Goal: Check status

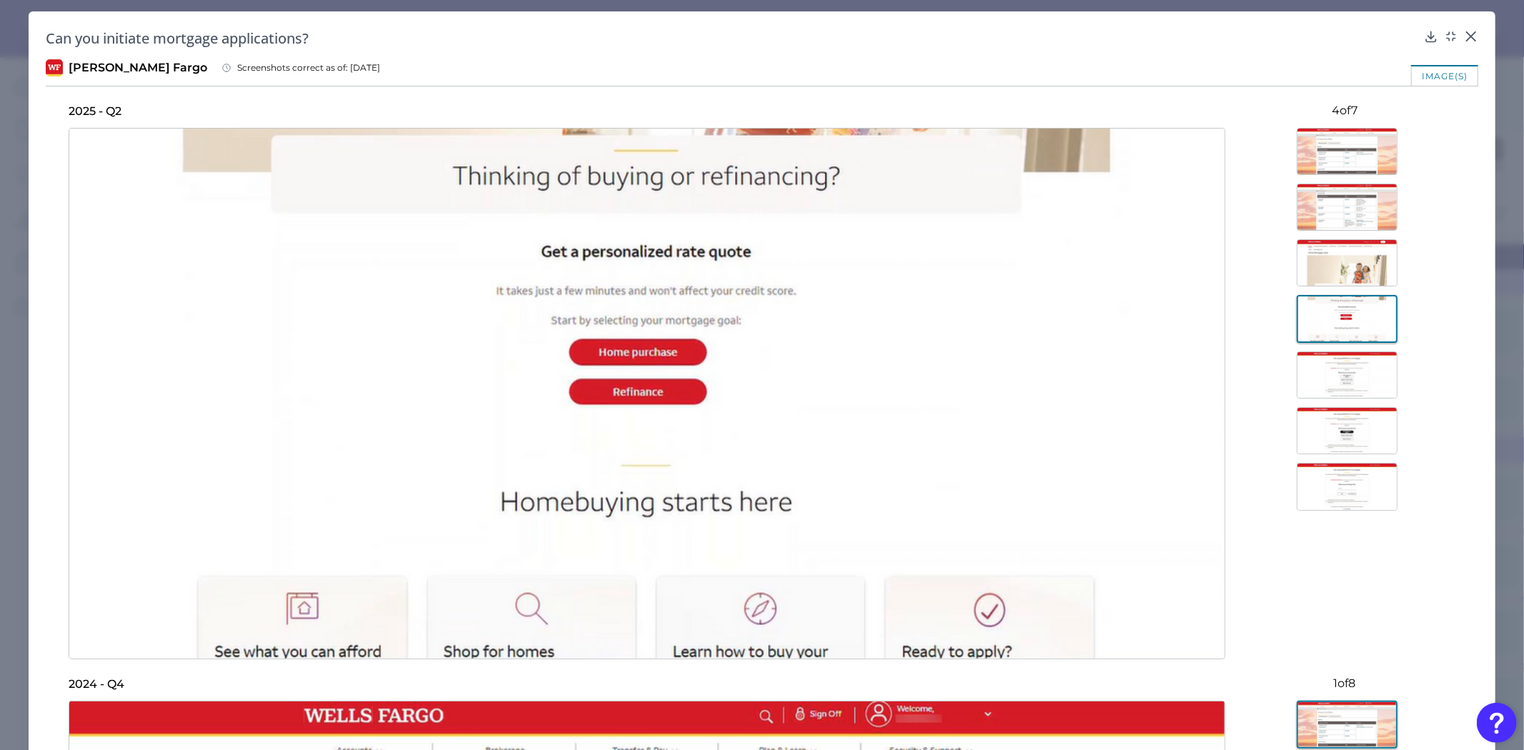
scroll to position [19515, 269]
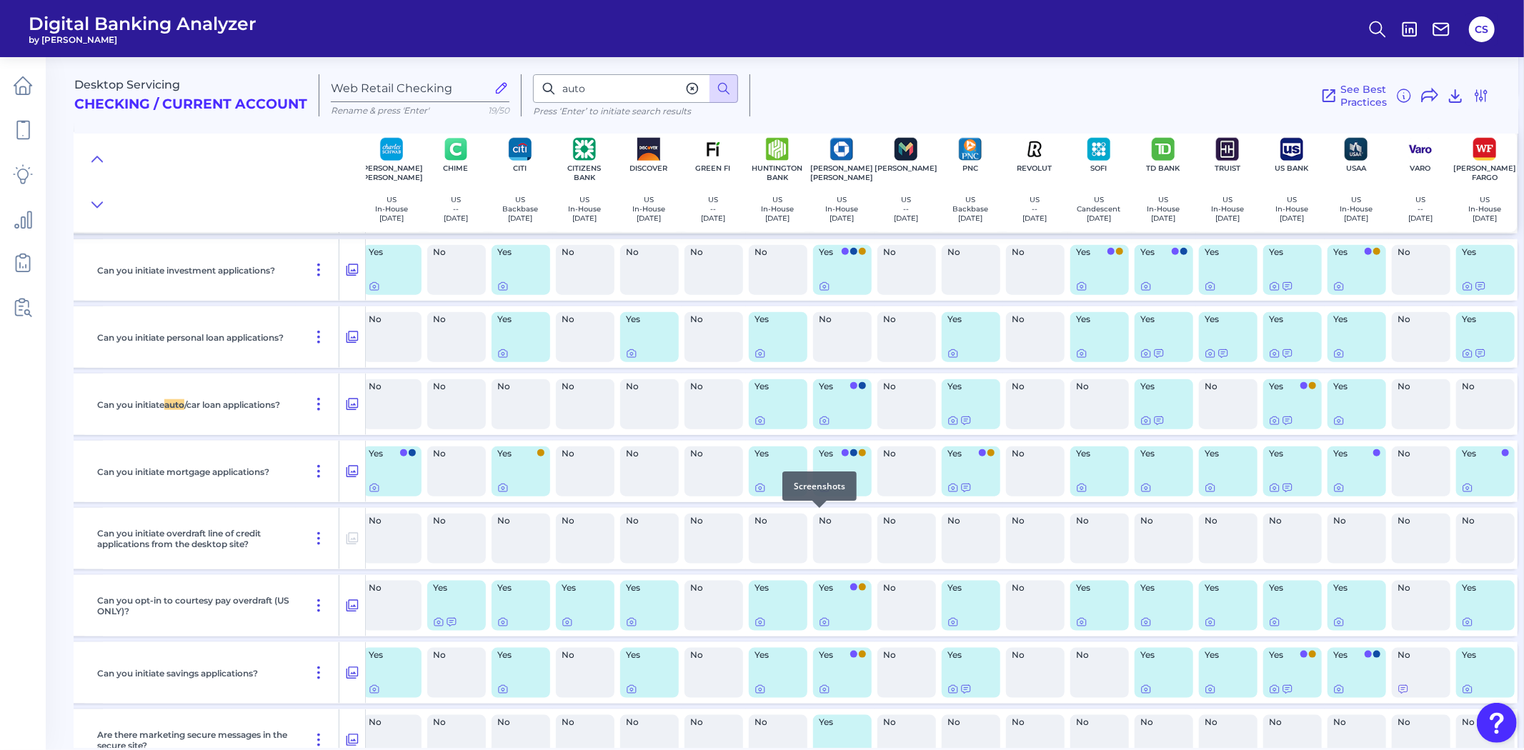
click at [819, 514] on div at bounding box center [819, 508] width 14 height 14
click at [820, 513] on div at bounding box center [819, 508] width 14 height 14
click at [819, 494] on icon at bounding box center [824, 487] width 11 height 11
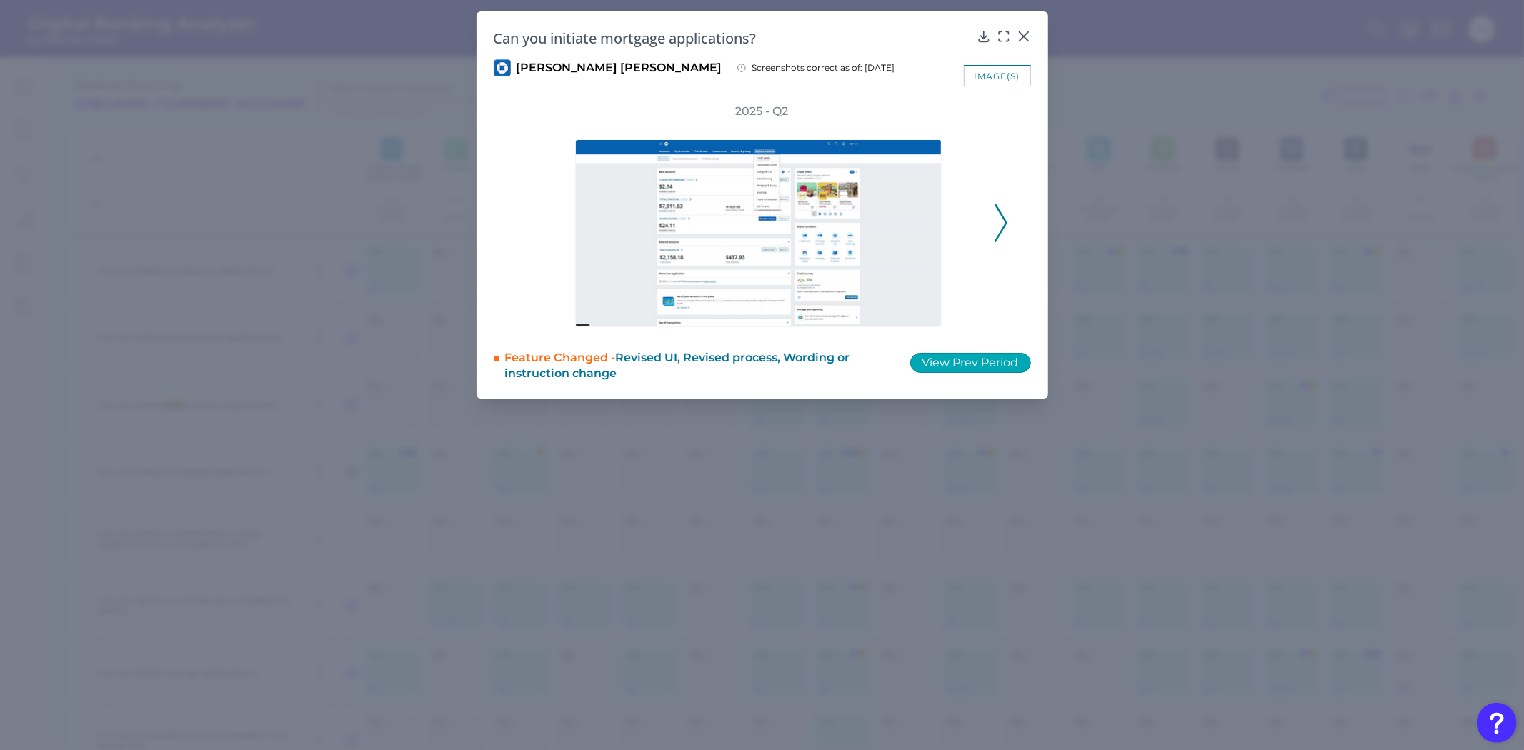
click at [972, 361] on button "View Prev Period" at bounding box center [970, 363] width 121 height 20
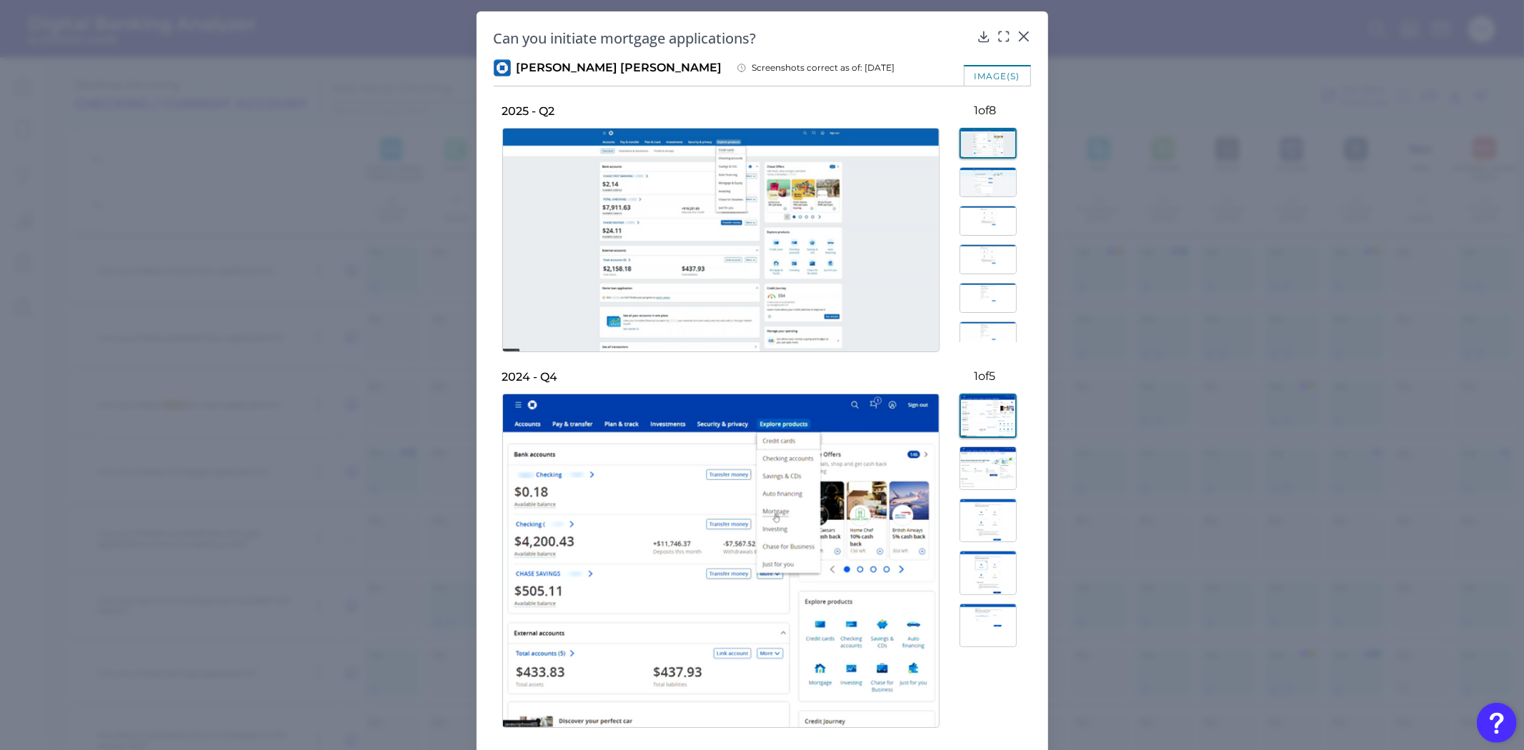
click at [994, 474] on img at bounding box center [987, 468] width 57 height 44
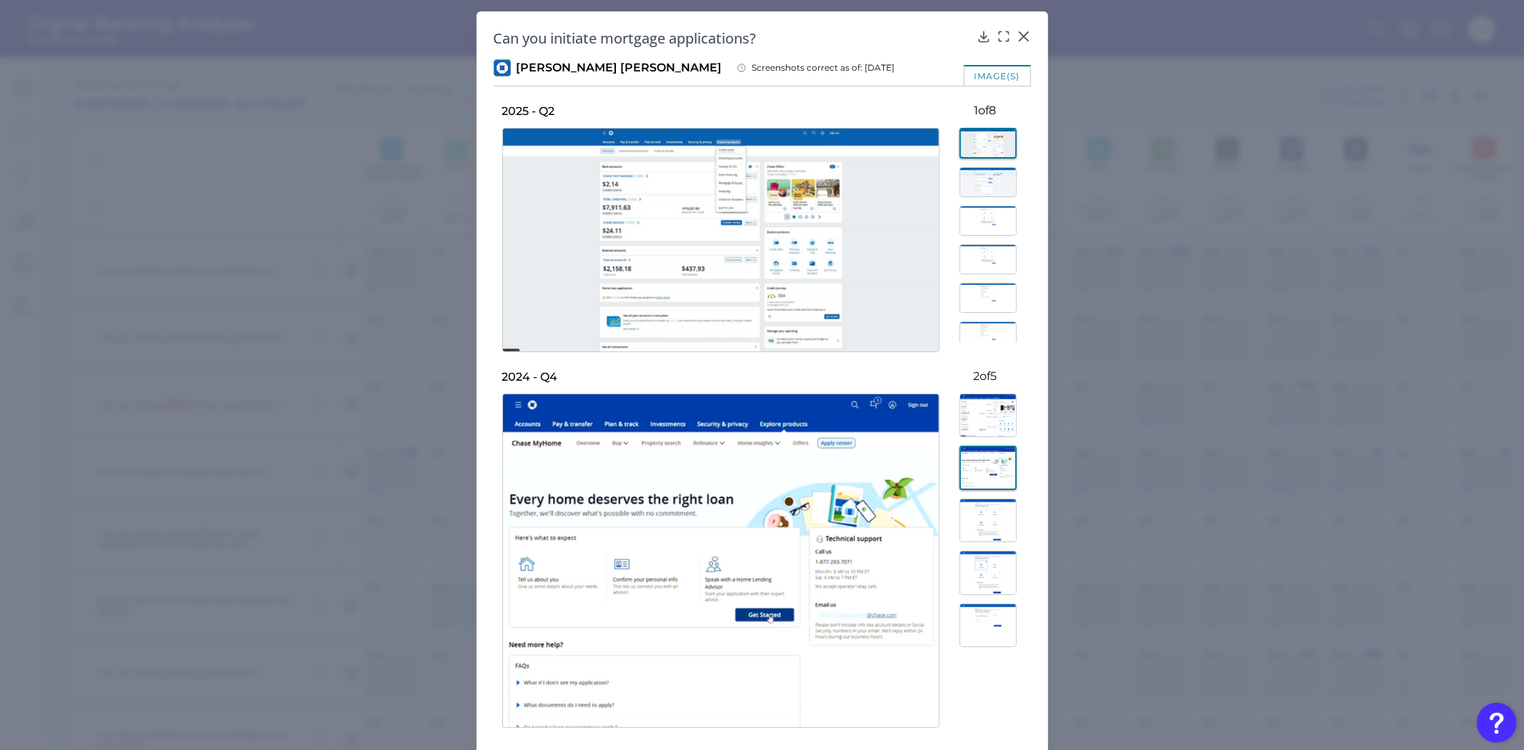
click at [986, 530] on img at bounding box center [987, 521] width 57 height 44
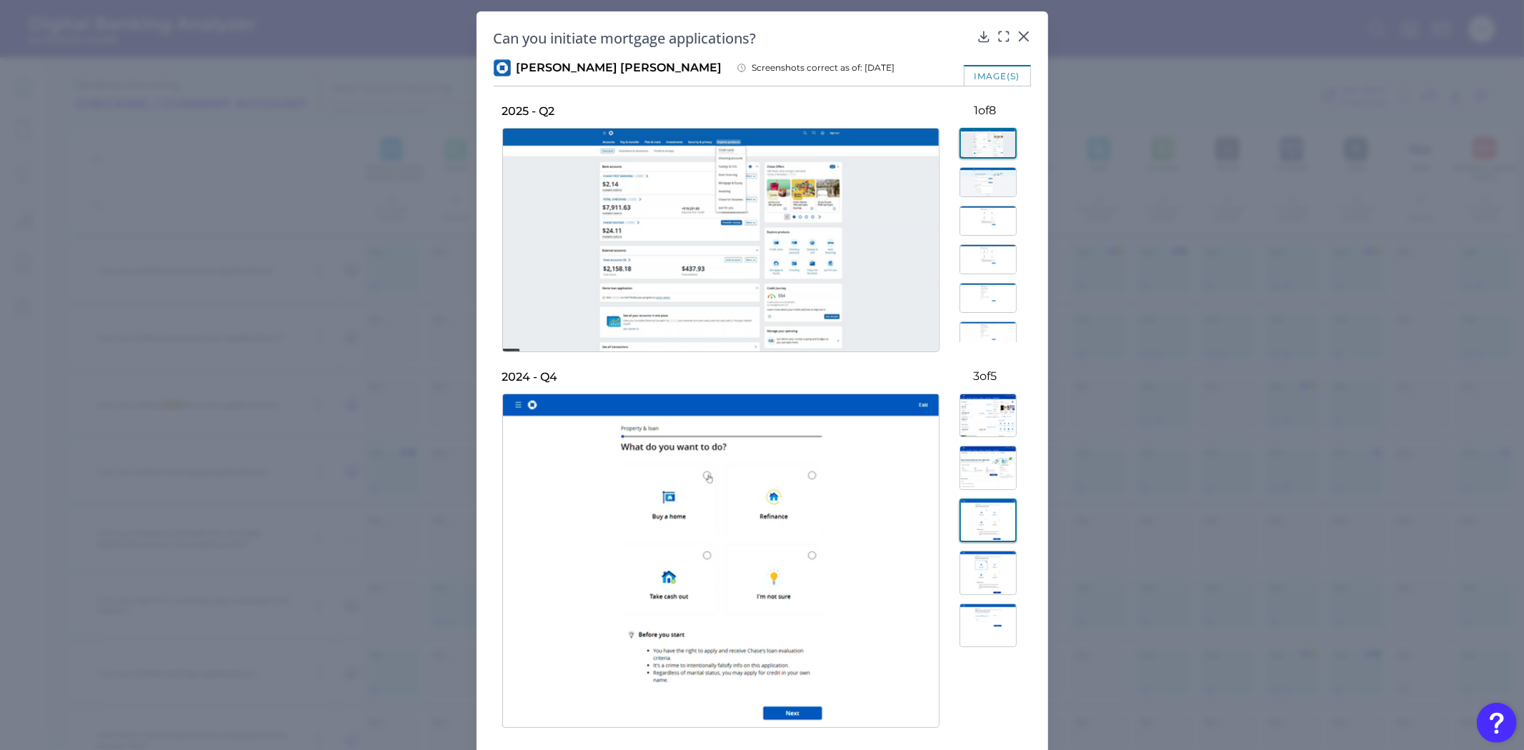
click at [970, 476] on img at bounding box center [987, 468] width 57 height 44
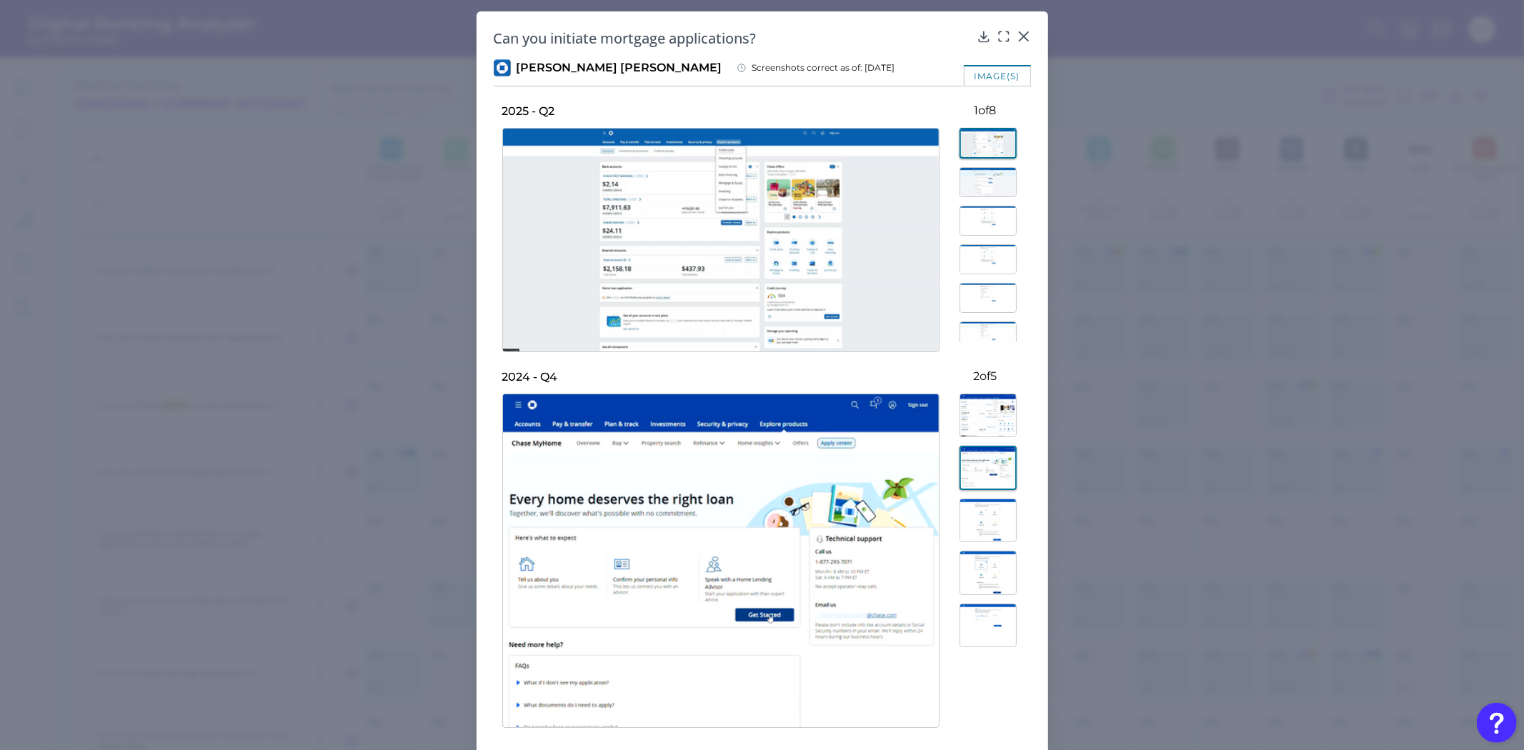
click at [984, 566] on img at bounding box center [987, 573] width 57 height 44
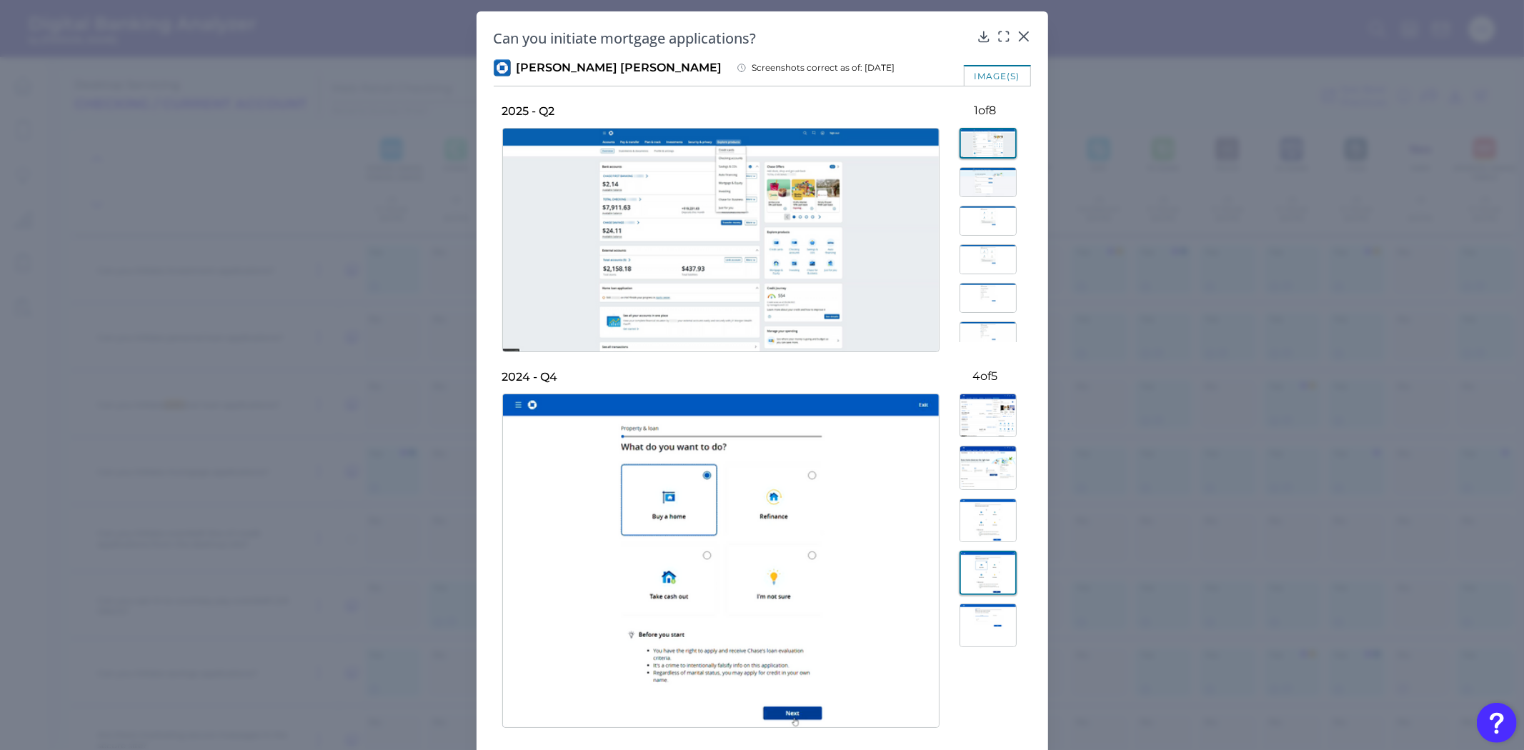
click at [969, 508] on img at bounding box center [987, 521] width 57 height 44
click at [967, 188] on img at bounding box center [987, 182] width 57 height 30
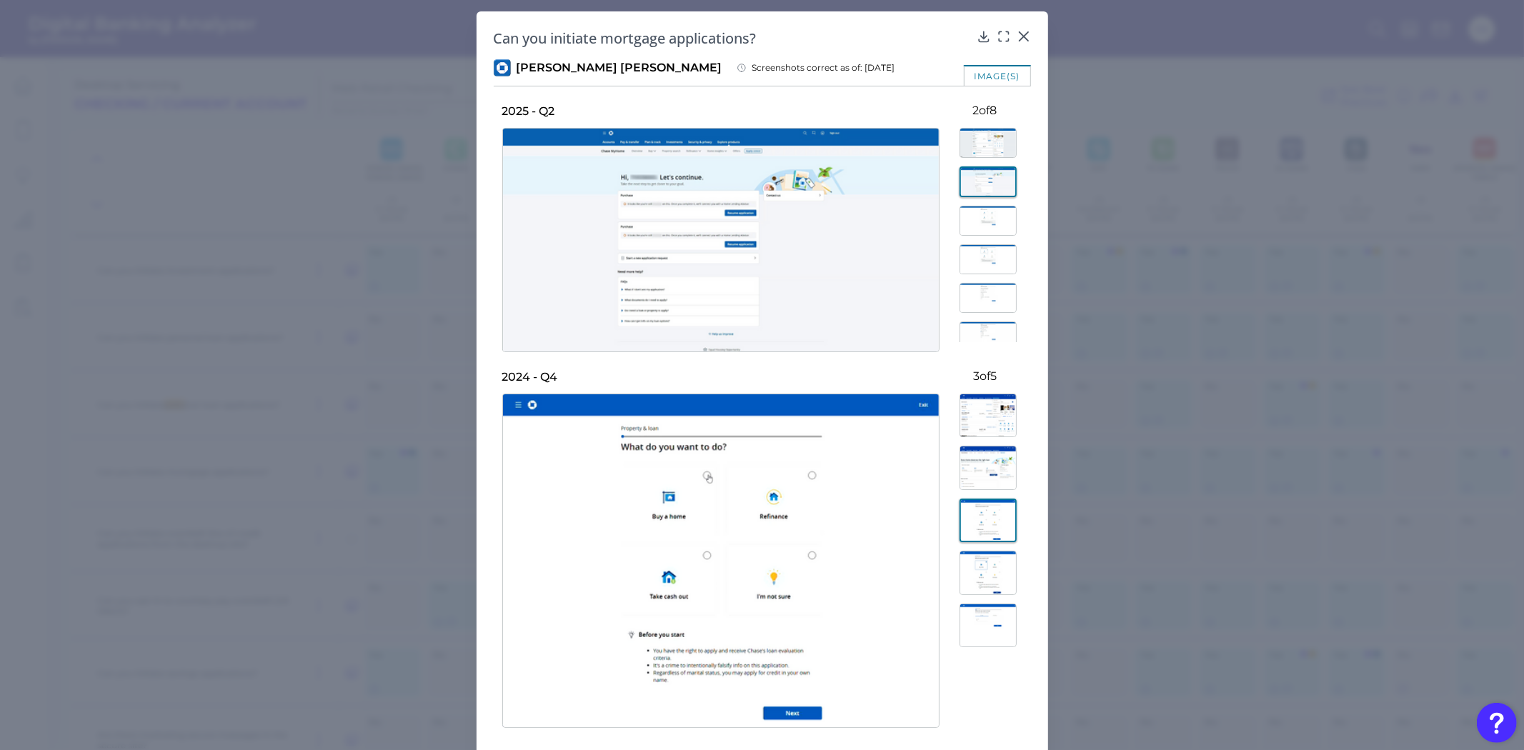
click at [974, 476] on img at bounding box center [987, 468] width 57 height 44
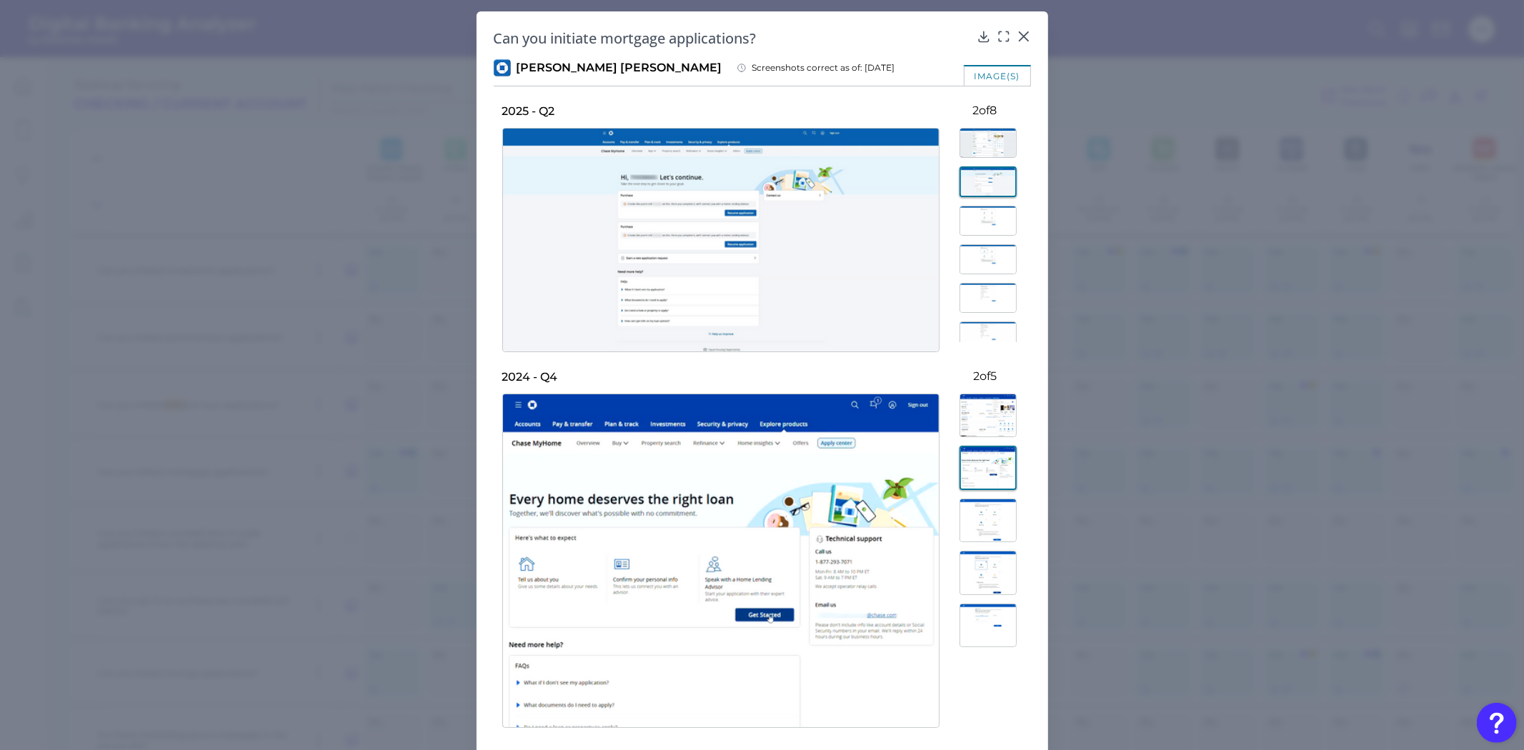
click at [961, 244] on img at bounding box center [987, 259] width 57 height 30
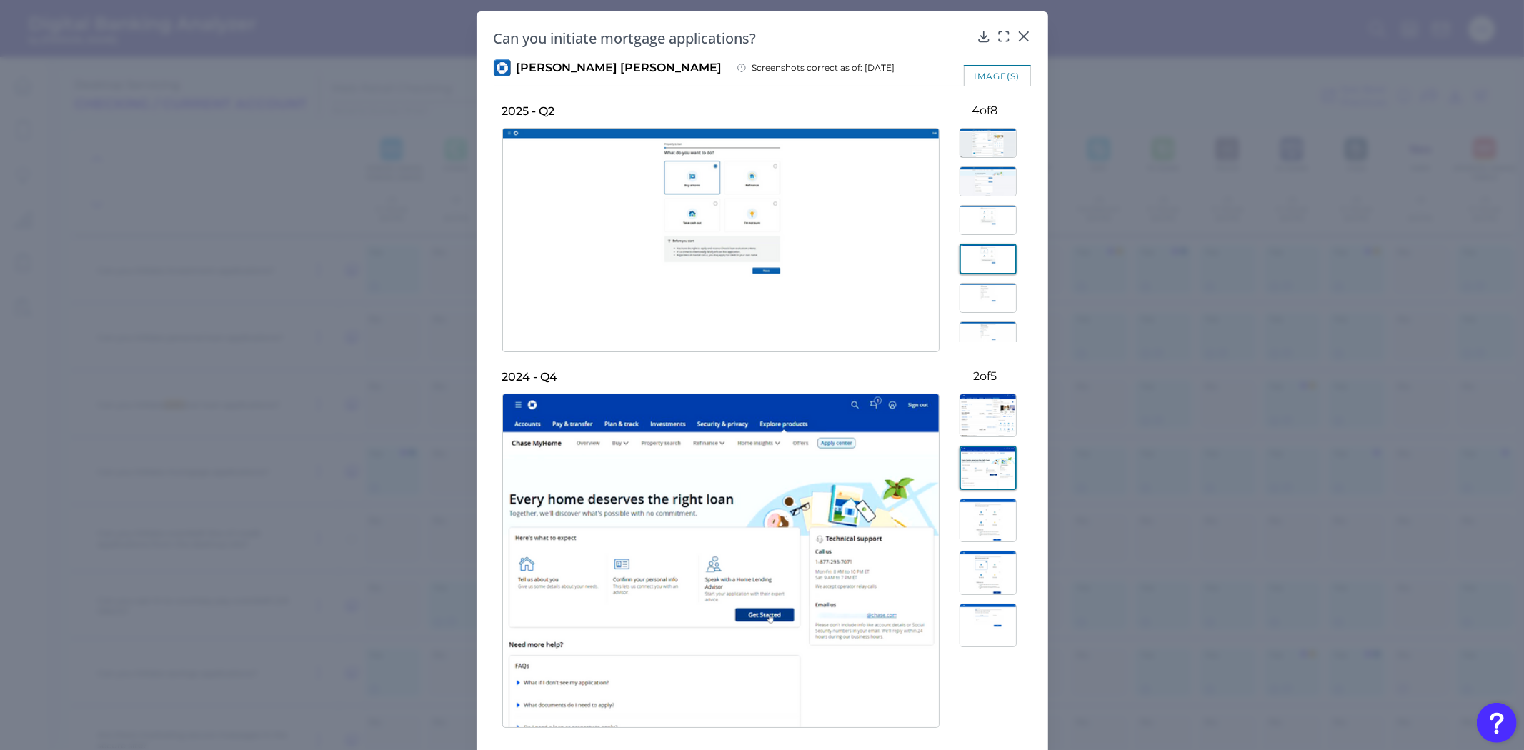
click at [970, 173] on img at bounding box center [987, 181] width 57 height 30
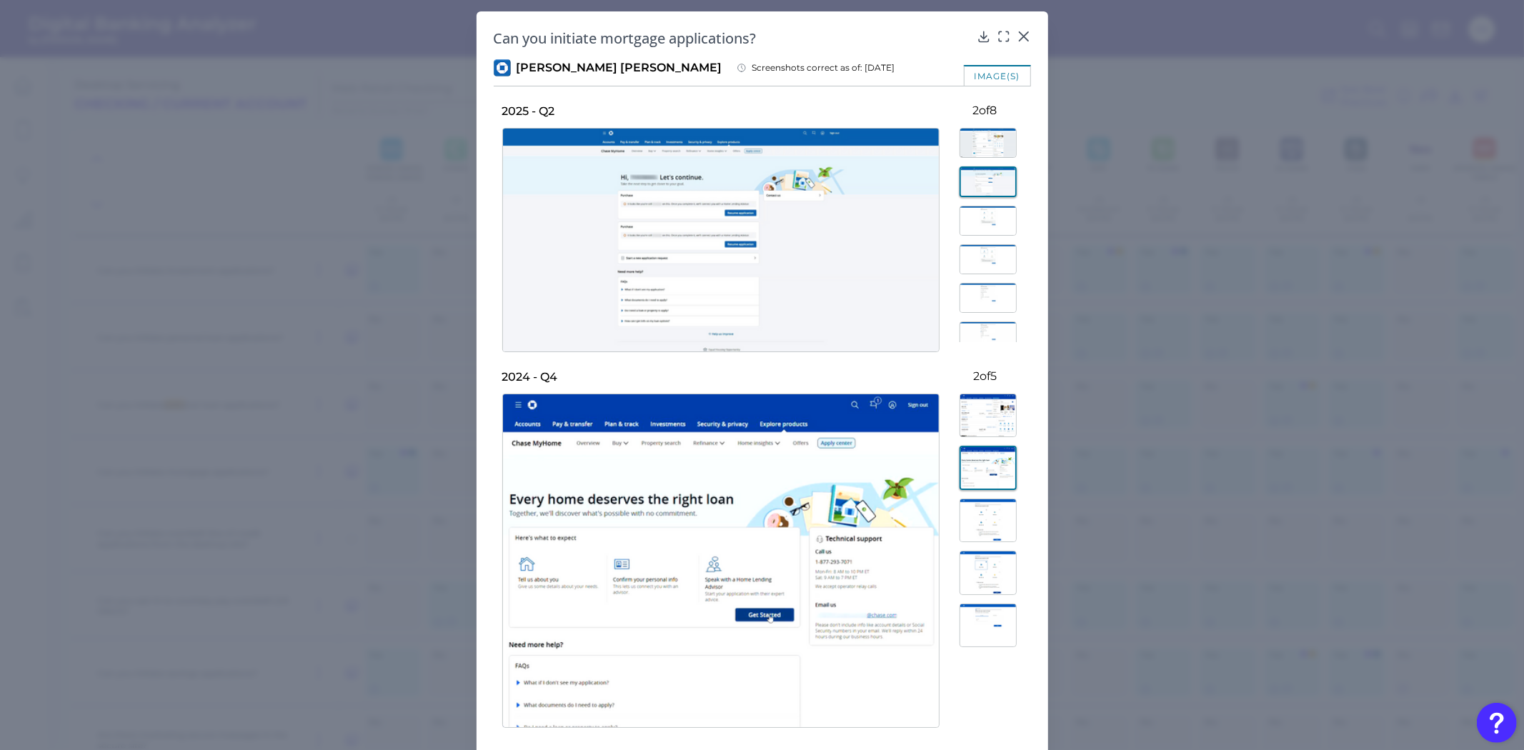
click at [981, 613] on img at bounding box center [987, 626] width 57 height 44
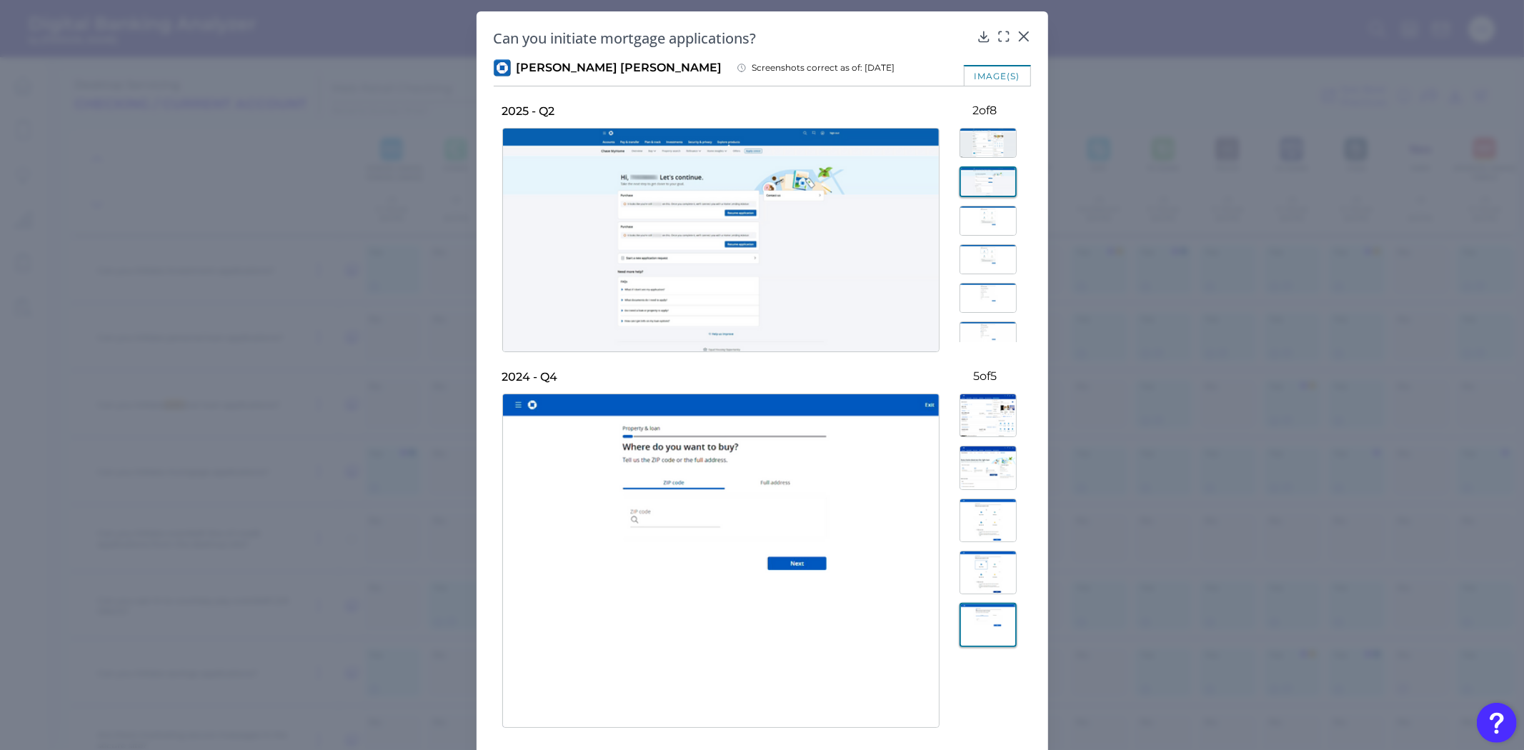
click at [979, 631] on img at bounding box center [987, 625] width 57 height 44
click at [998, 495] on div at bounding box center [984, 551] width 91 height 333
click at [996, 479] on img at bounding box center [987, 468] width 57 height 44
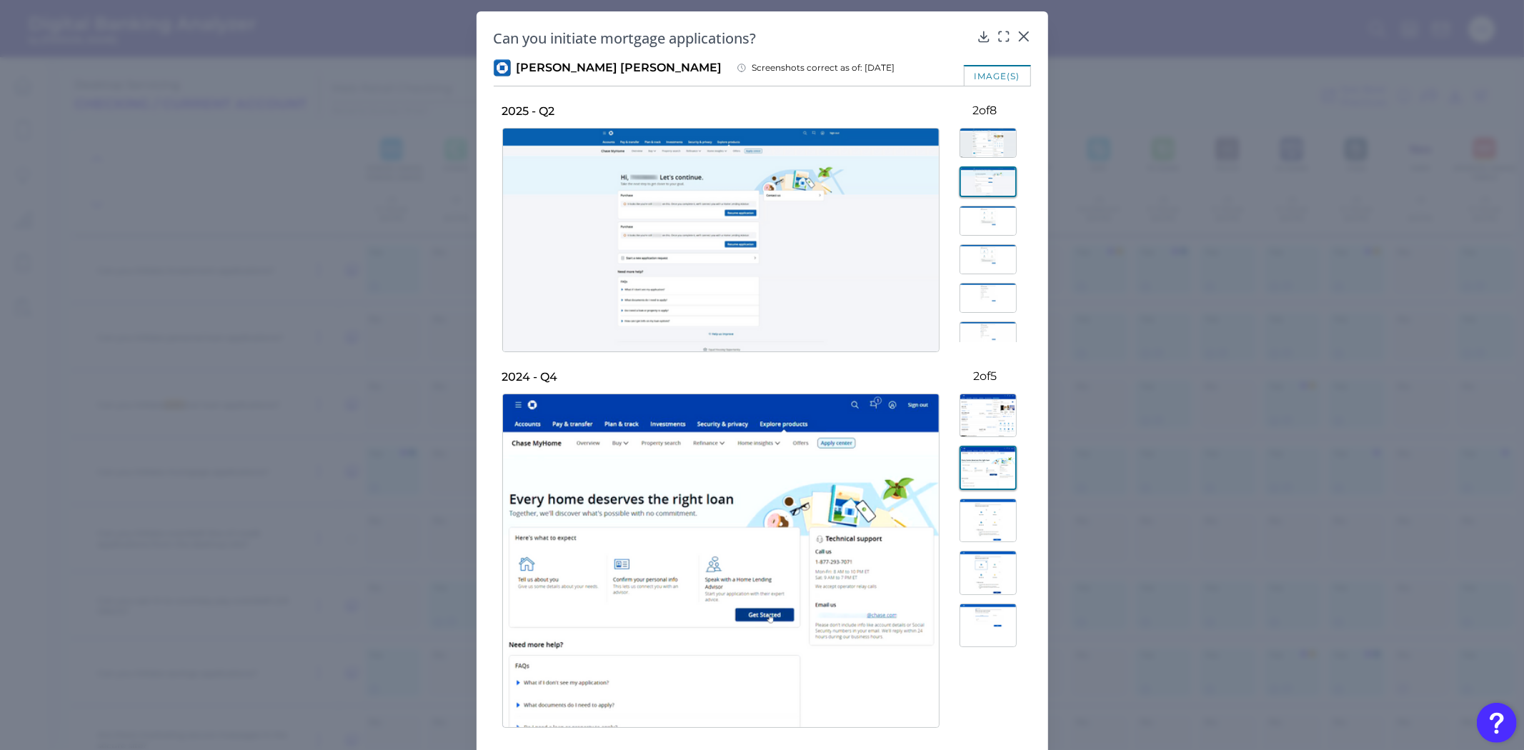
click at [996, 510] on img at bounding box center [987, 521] width 57 height 44
